Goal: Task Accomplishment & Management: Manage account settings

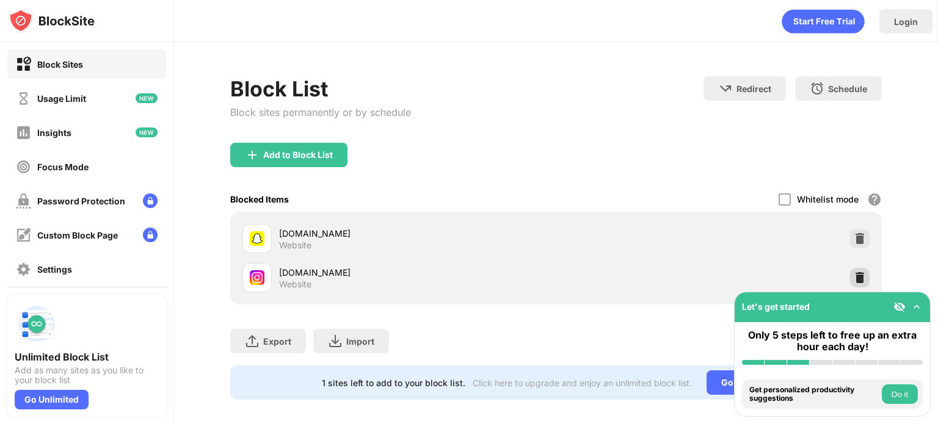
click at [853, 277] on img at bounding box center [859, 278] width 12 height 12
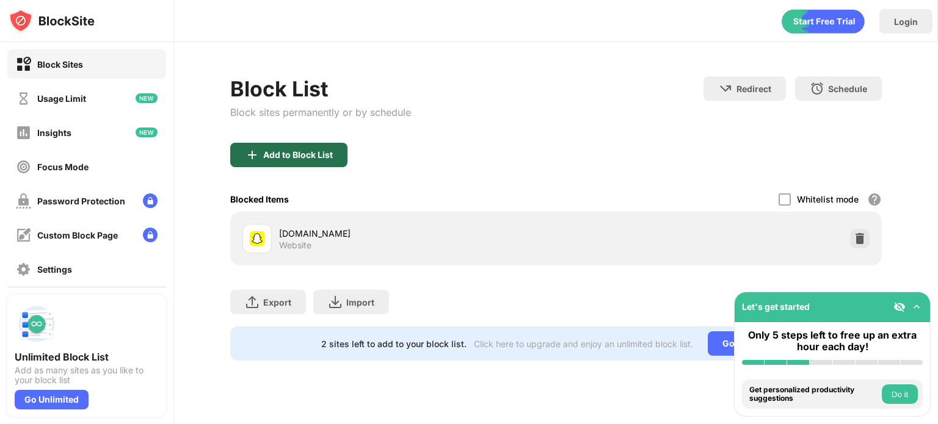
click at [327, 152] on div "Add to Block List" at bounding box center [298, 155] width 70 height 10
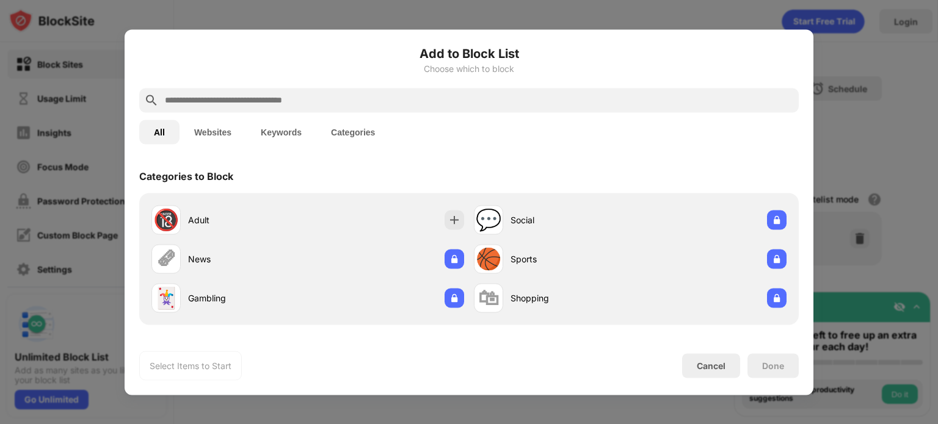
click at [408, 101] on input "text" at bounding box center [479, 100] width 630 height 15
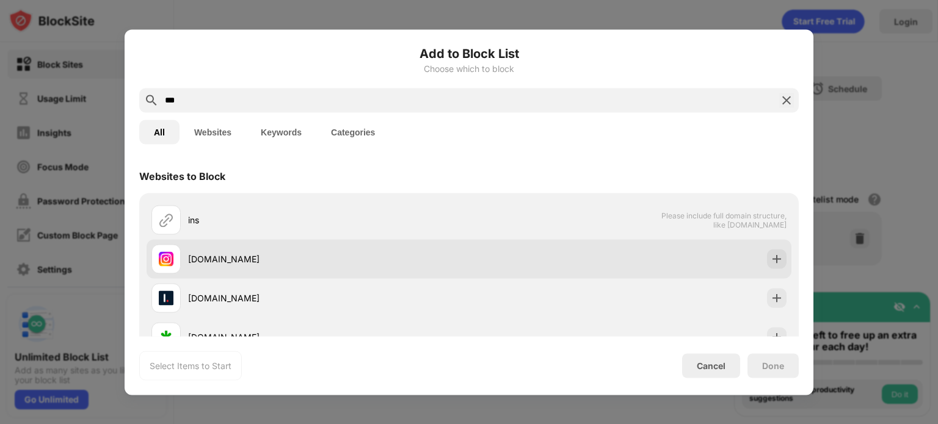
type input "***"
click at [770, 255] on img at bounding box center [776, 259] width 12 height 12
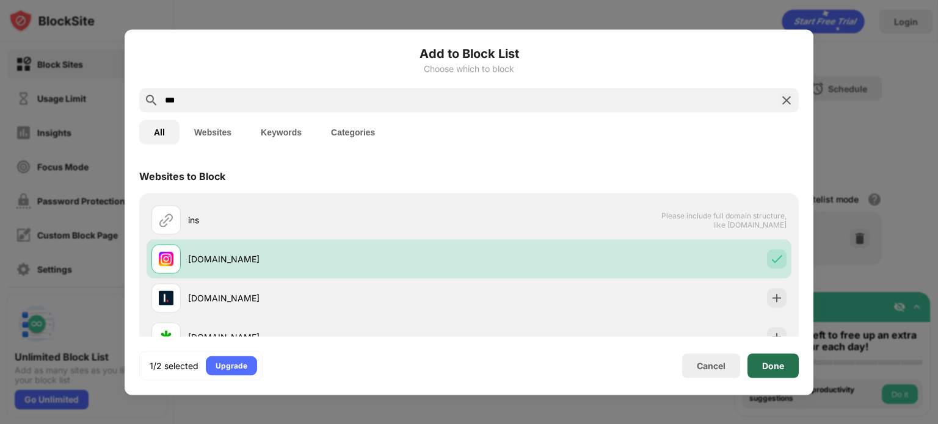
click at [781, 366] on div "Done" at bounding box center [773, 366] width 22 height 10
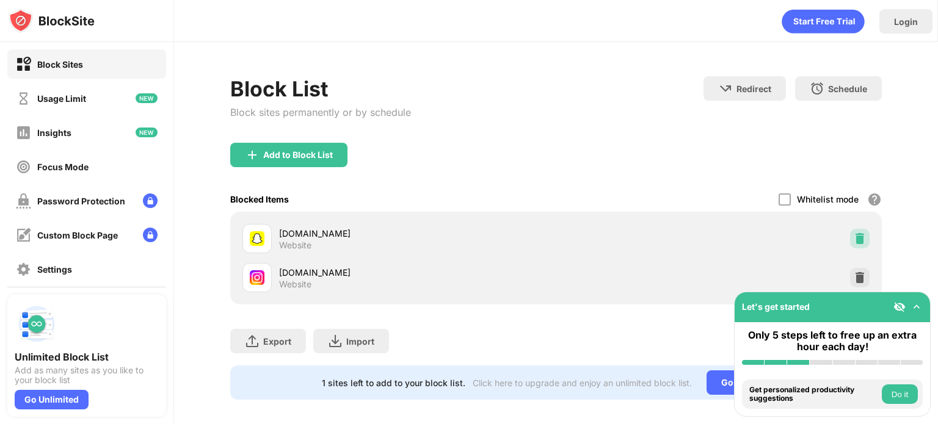
click at [853, 233] on img at bounding box center [859, 239] width 12 height 12
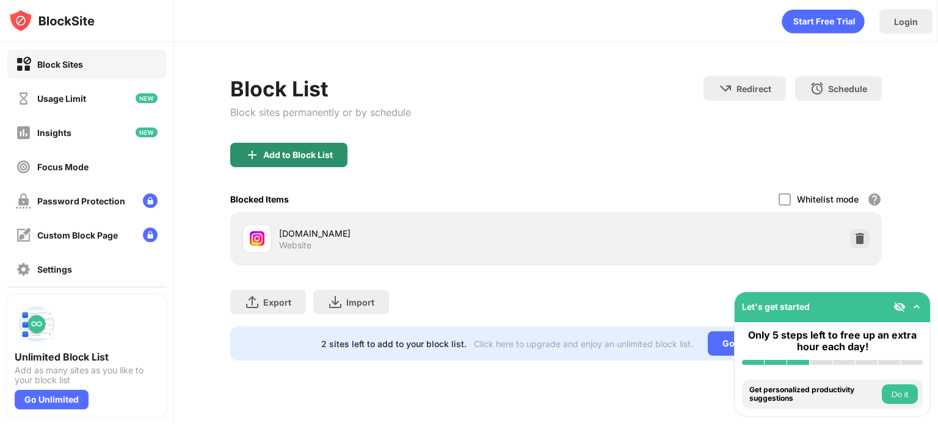
click at [338, 156] on div "Add to Block List" at bounding box center [288, 155] width 117 height 24
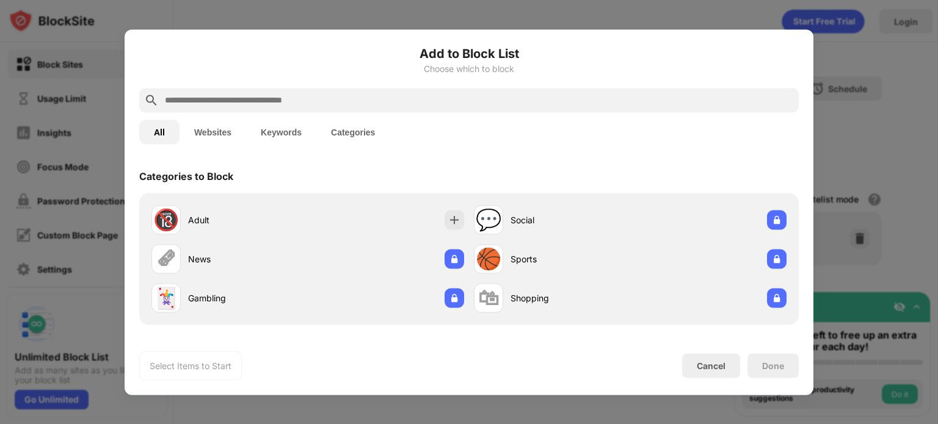
click at [403, 95] on input "text" at bounding box center [479, 100] width 630 height 15
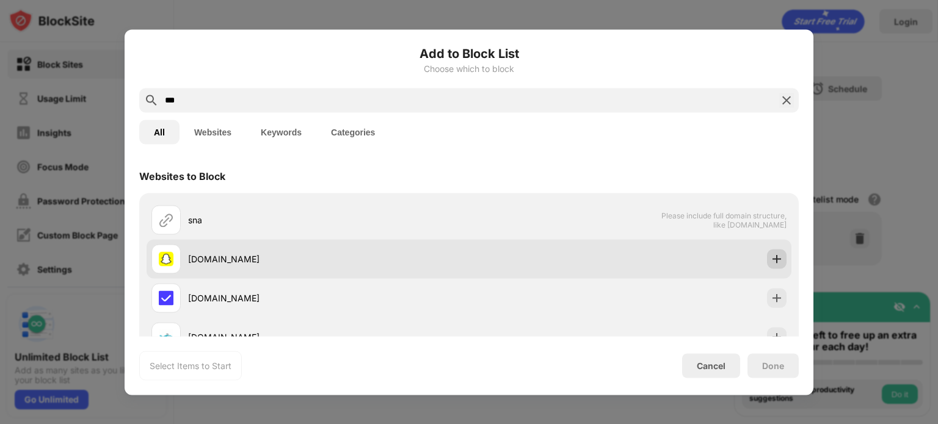
type input "***"
click at [770, 259] on img at bounding box center [776, 259] width 12 height 12
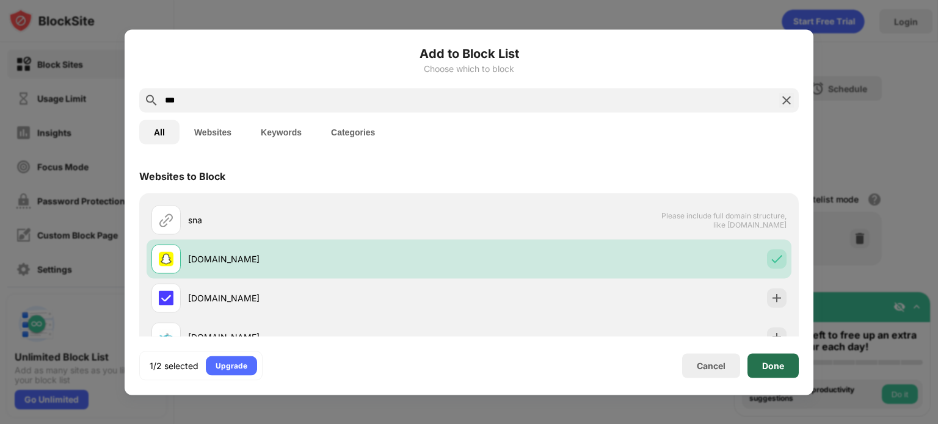
click at [783, 358] on div "Done" at bounding box center [772, 365] width 51 height 24
